Goal: Check status

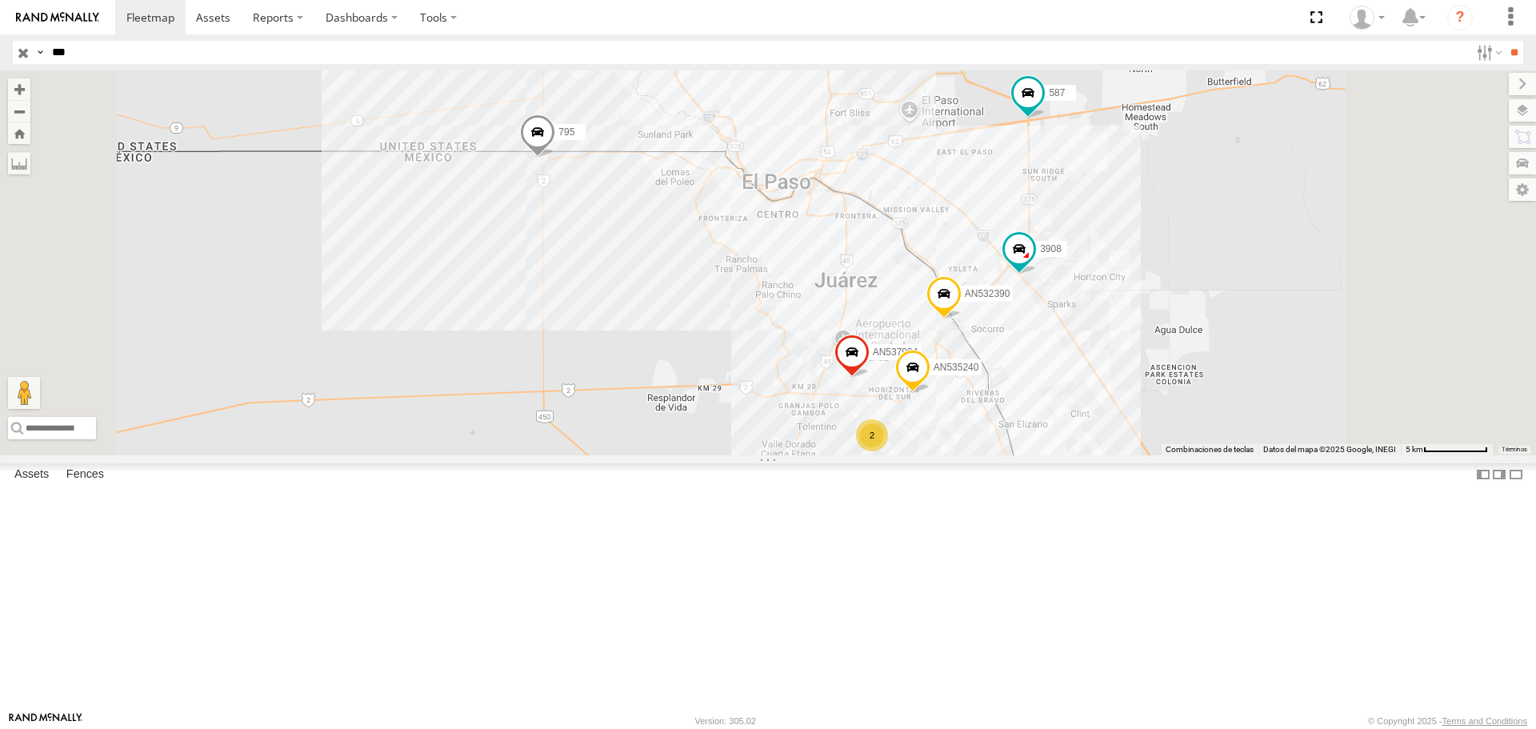
click at [0, 0] on div "FLEX SUR" at bounding box center [0, 0] width 0 height 0
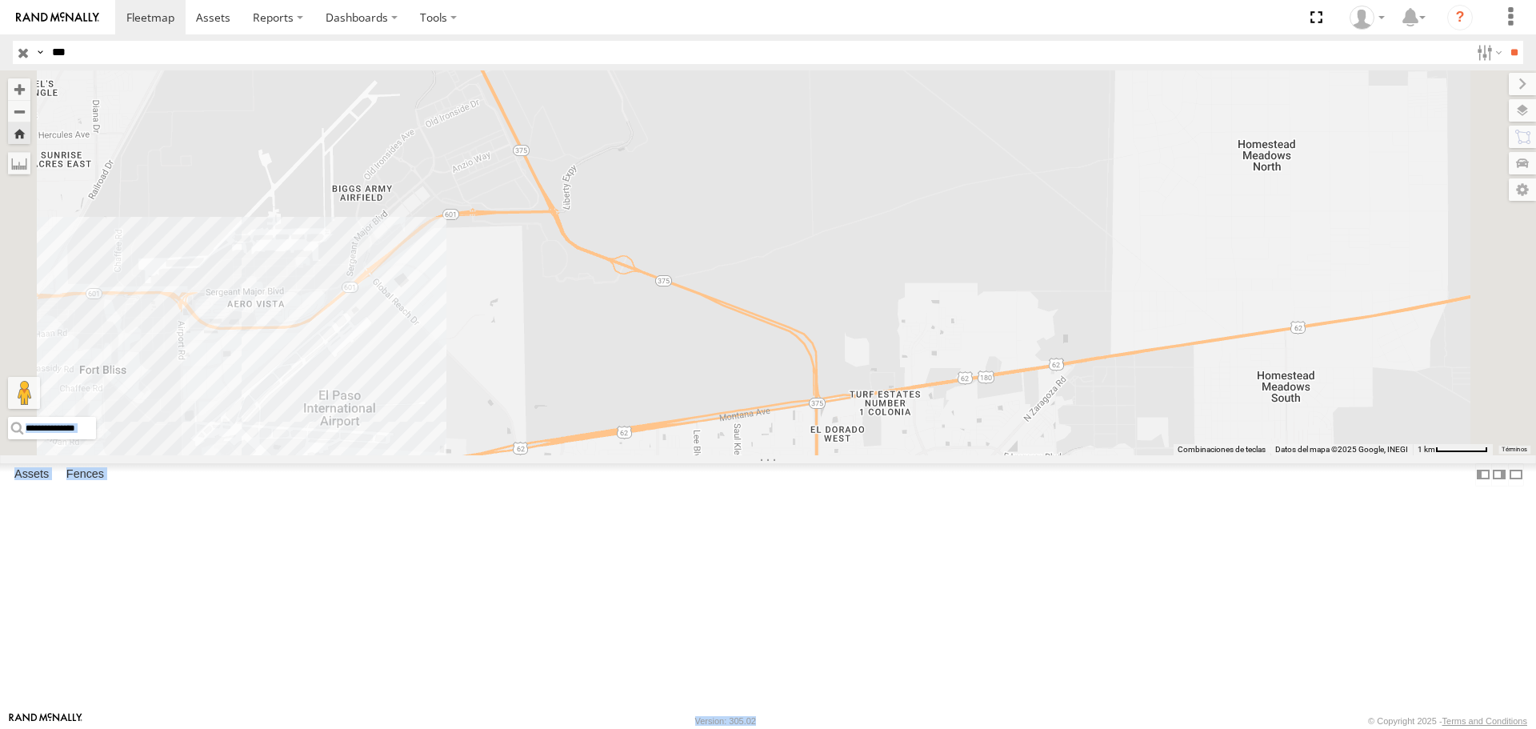
drag, startPoint x: 992, startPoint y: 613, endPoint x: 978, endPoint y: 433, distance: 180.5
click at [978, 433] on body at bounding box center [768, 364] width 1536 height 729
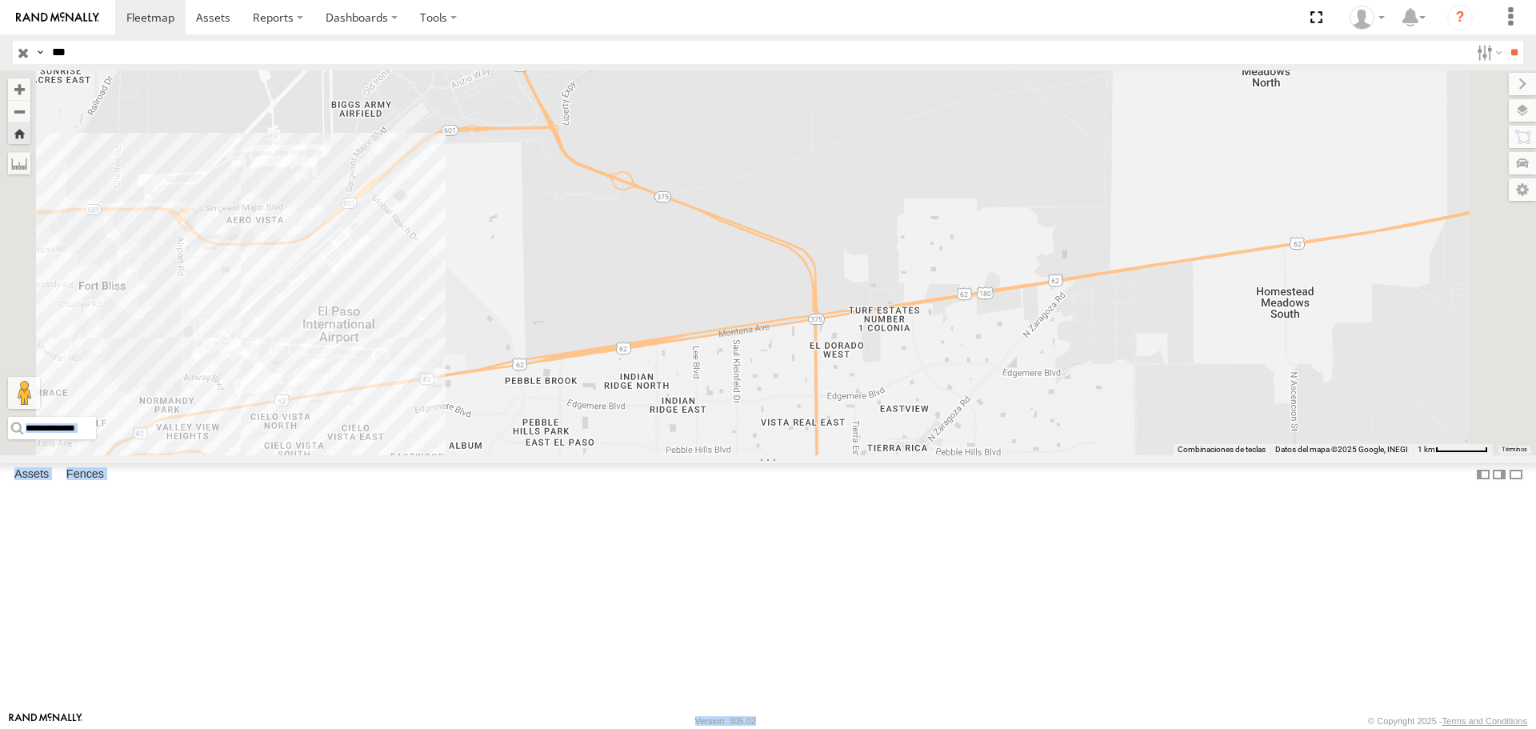
drag, startPoint x: 957, startPoint y: 581, endPoint x: 939, endPoint y: 402, distance: 179.2
click at [939, 403] on div "587" at bounding box center [768, 262] width 1536 height 384
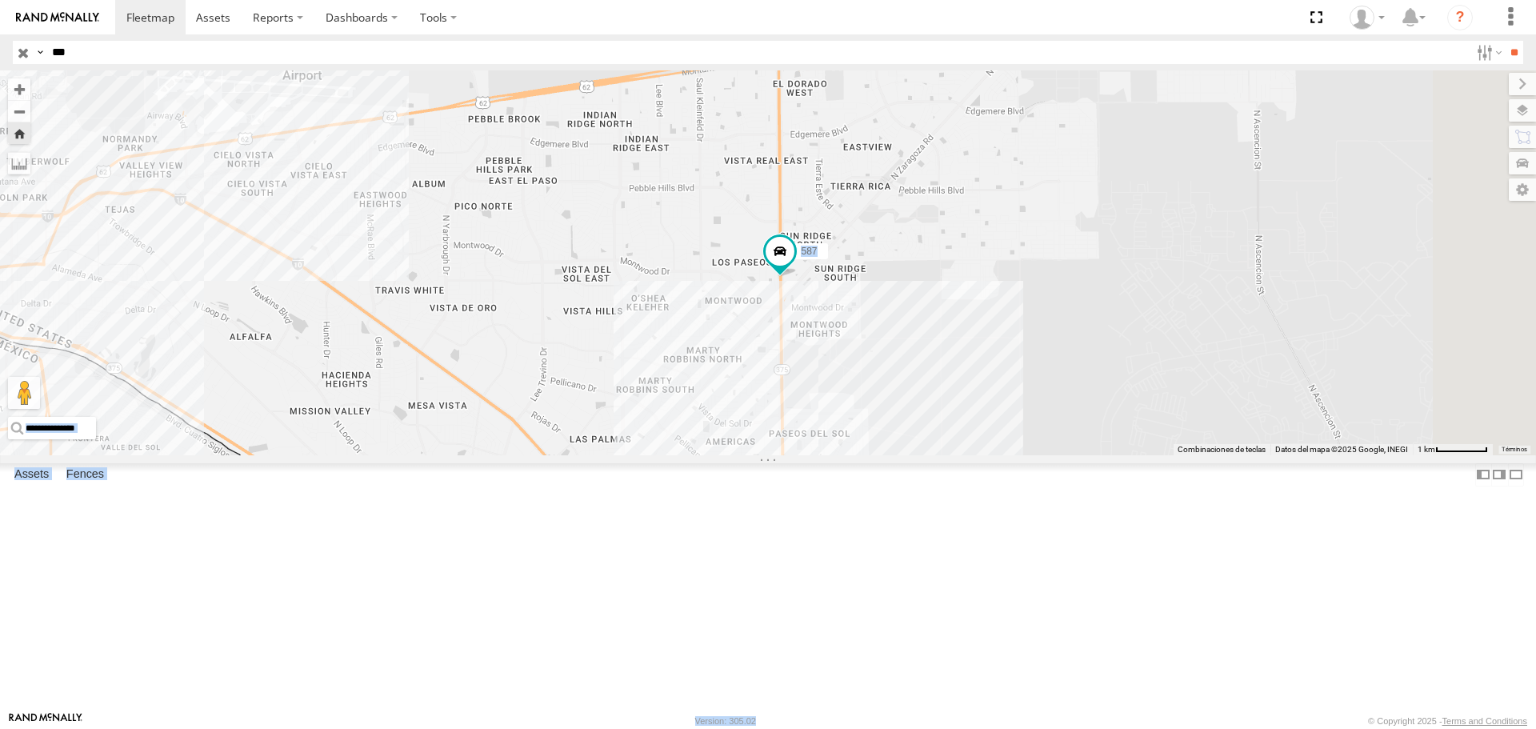
drag, startPoint x: 941, startPoint y: 438, endPoint x: 915, endPoint y: 245, distance: 194.6
click at [917, 248] on div "587" at bounding box center [768, 262] width 1536 height 384
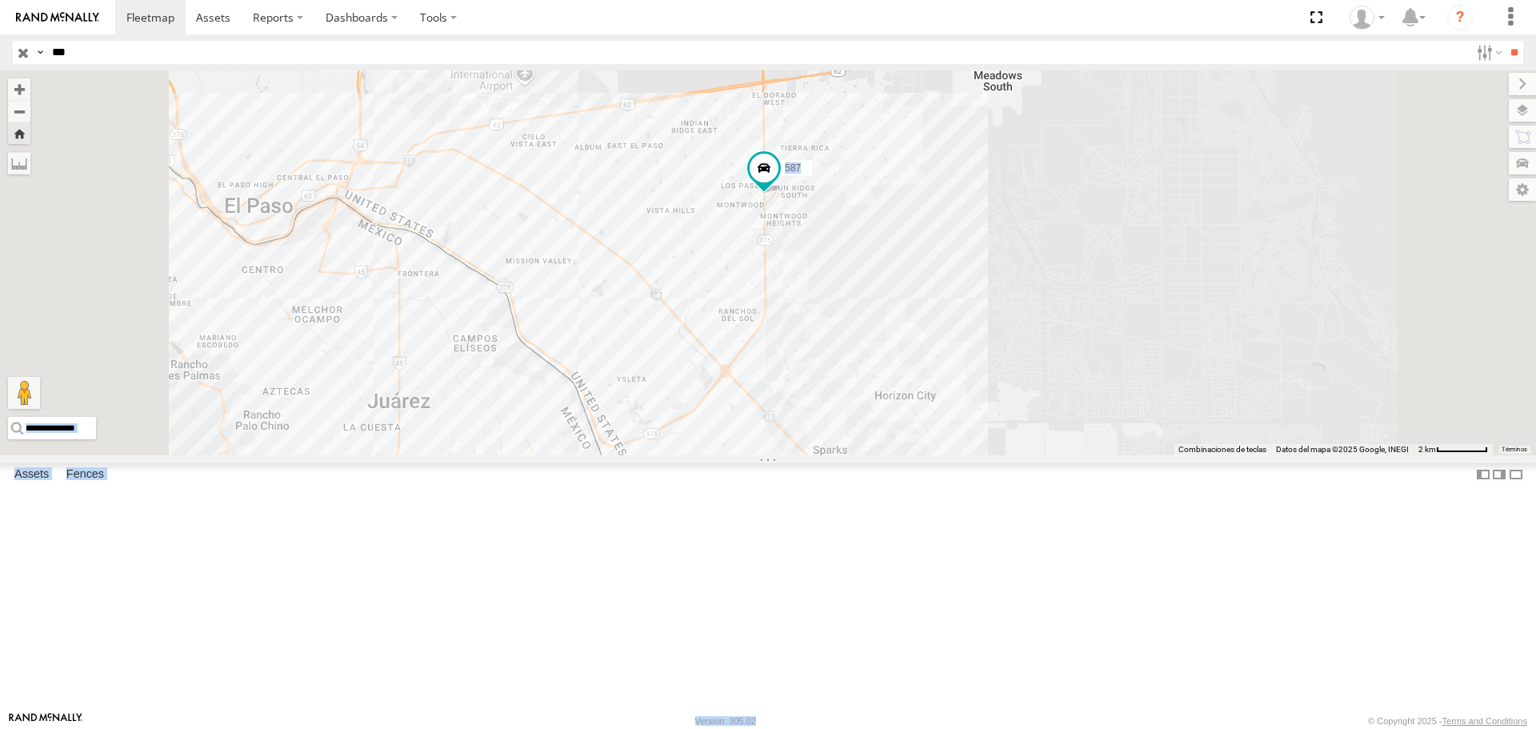
click at [1102, 270] on div "587" at bounding box center [768, 262] width 1536 height 384
click at [715, 320] on div "587" at bounding box center [768, 262] width 1536 height 384
click at [0, 0] on div "587 FLEX SUR [PERSON_NAME] Battle [GEOGRAPHIC_DATA] 31.80831 -106.26842 Video 3…" at bounding box center [0, 0] width 0 height 0
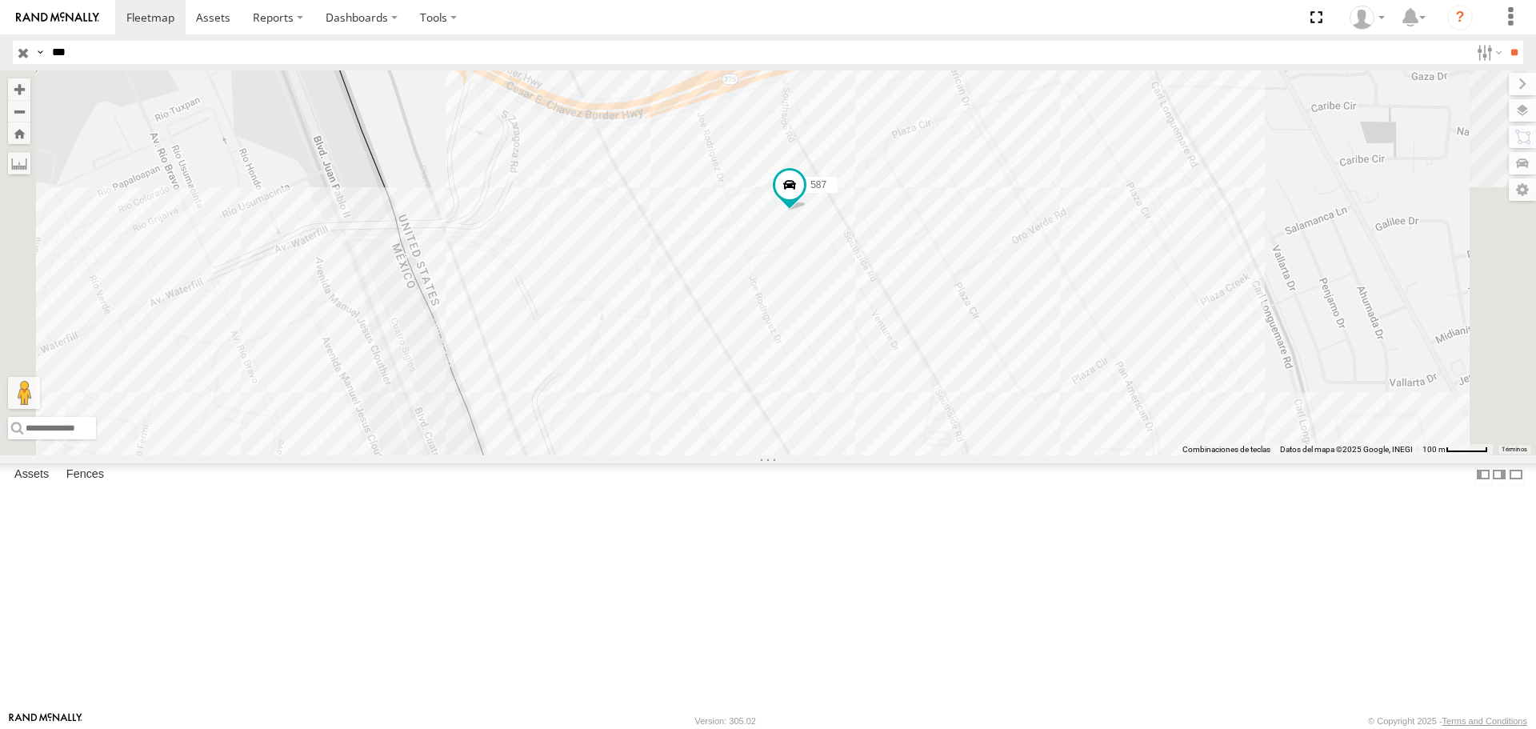
click at [99, 54] on input "***" at bounding box center [758, 52] width 1424 height 23
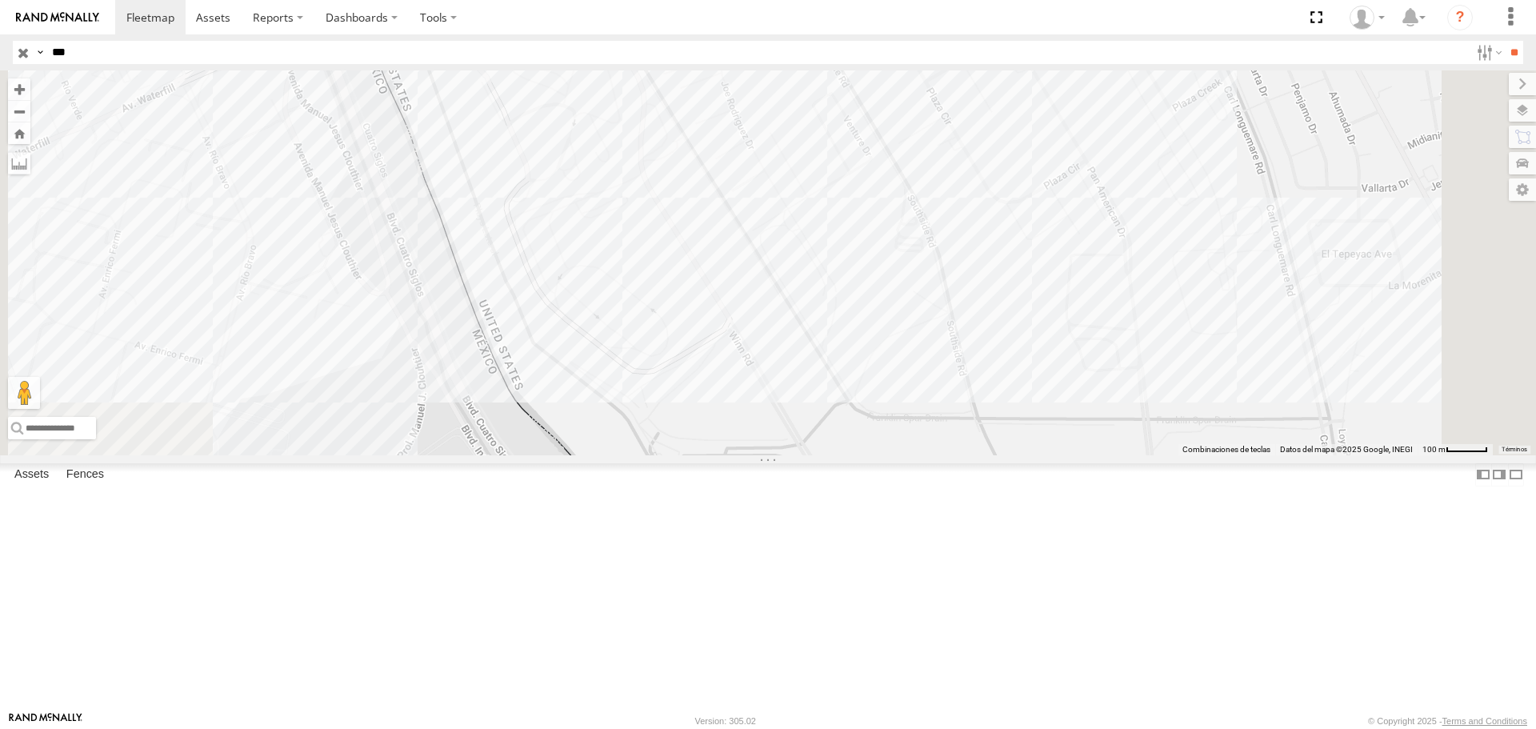
drag, startPoint x: 741, startPoint y: 478, endPoint x: 803, endPoint y: 312, distance: 176.9
click at [802, 312] on div "587" at bounding box center [768, 262] width 1536 height 384
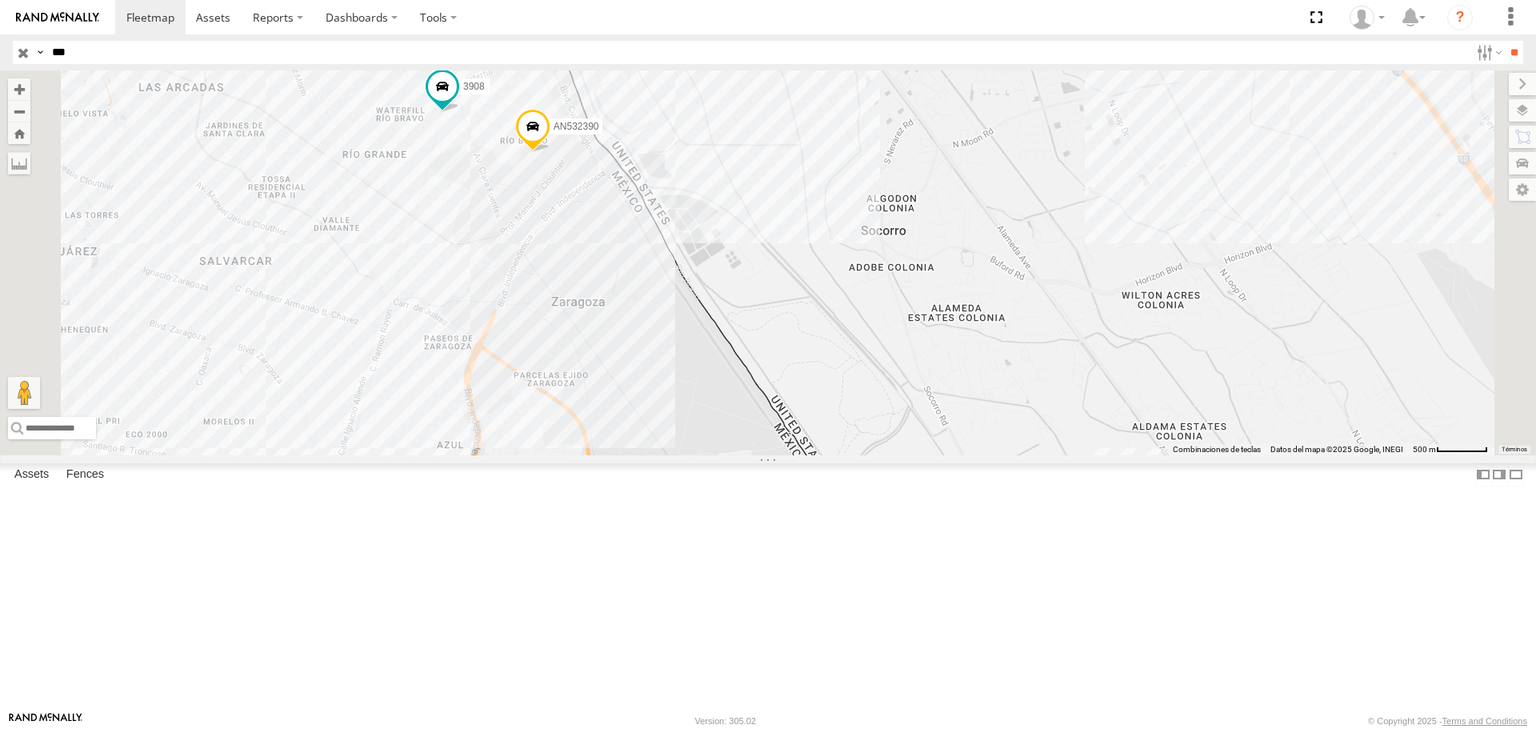
drag, startPoint x: 730, startPoint y: 482, endPoint x: 757, endPoint y: 357, distance: 128.5
click at [757, 357] on div "587 AN532390 3908" at bounding box center [768, 262] width 1536 height 384
